Goal: Task Accomplishment & Management: Complete application form

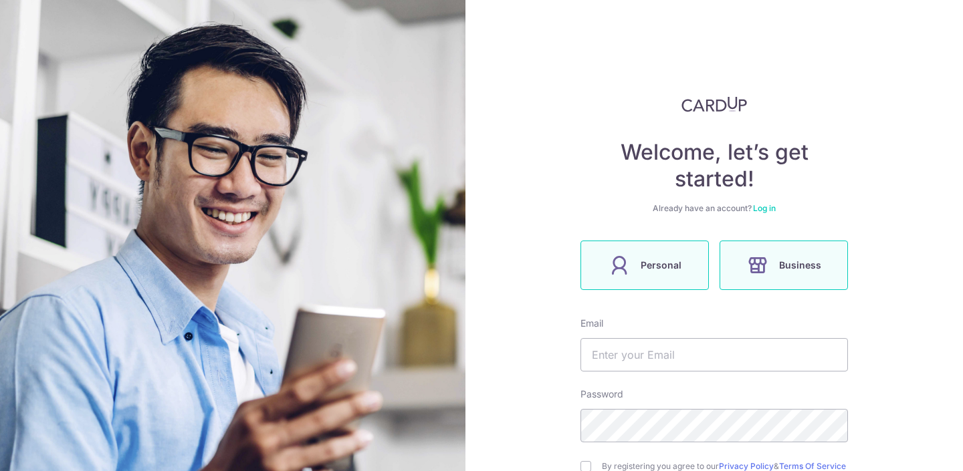
click at [623, 280] on label "Personal" at bounding box center [644, 265] width 128 height 49
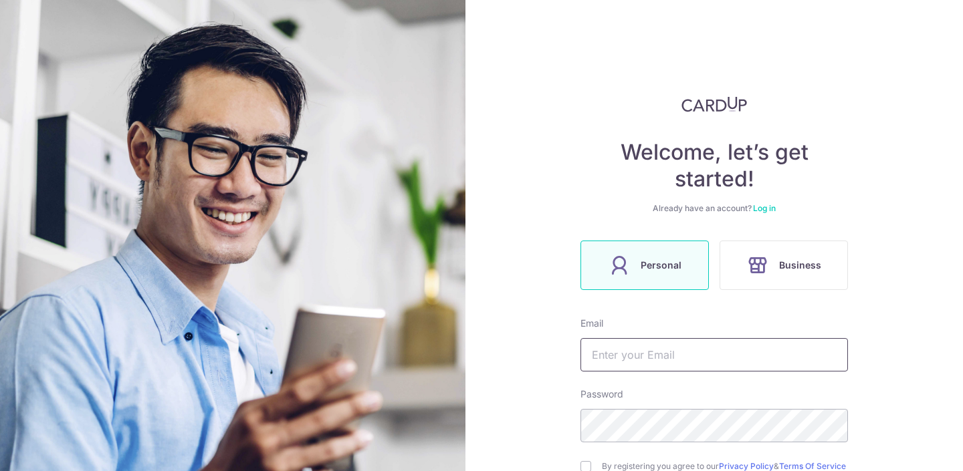
click at [647, 353] on input "text" at bounding box center [714, 354] width 268 height 33
type input "[EMAIL_ADDRESS][DOMAIN_NAME]"
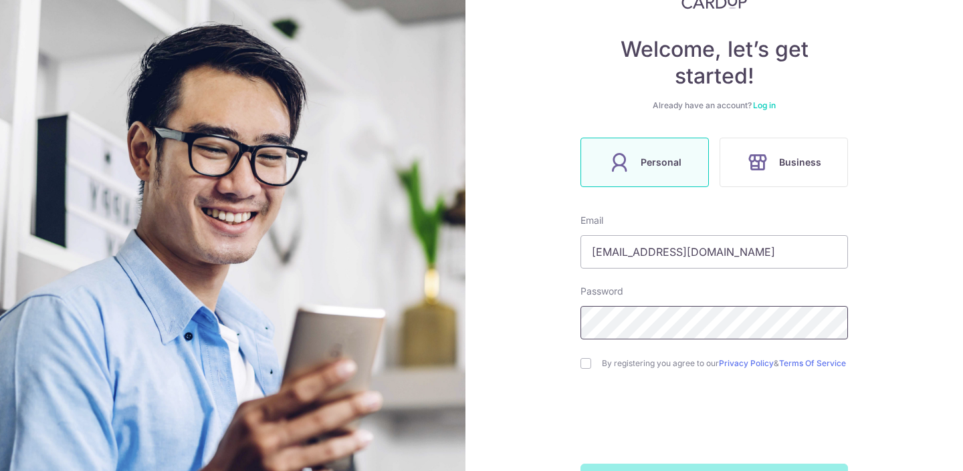
scroll to position [104, 0]
click at [850, 372] on div "Welcome, let’s get started! Already have an account? Log in Personal Business E…" at bounding box center [714, 235] width 498 height 471
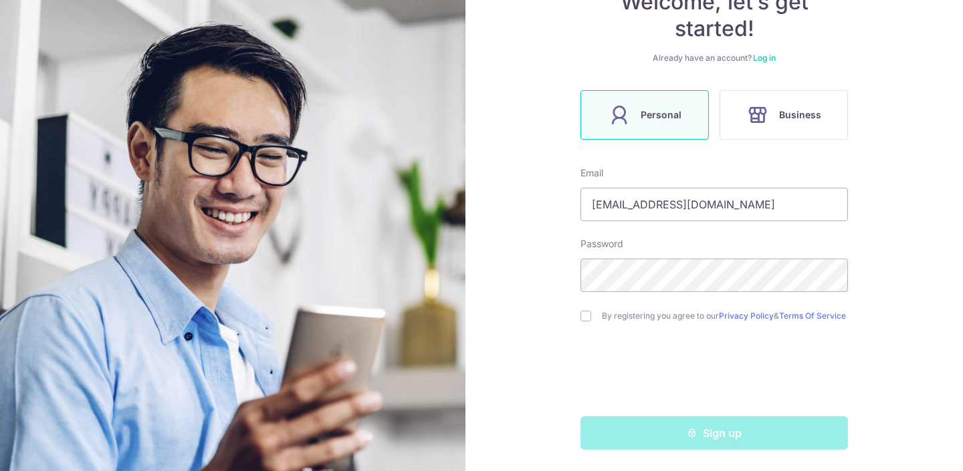
scroll to position [156, 0]
click at [570, 268] on div "Welcome, let’s get started! Already have an account? Log in Personal Business E…" at bounding box center [714, 235] width 498 height 471
click at [583, 318] on input "checkbox" at bounding box center [585, 316] width 11 height 11
checkbox input "true"
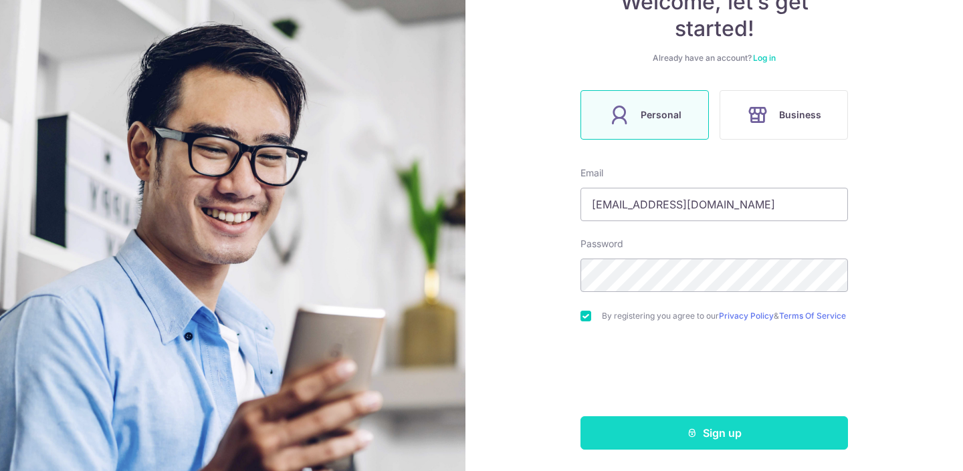
click at [643, 427] on button "Sign up" at bounding box center [714, 433] width 268 height 33
